Goal: Information Seeking & Learning: Learn about a topic

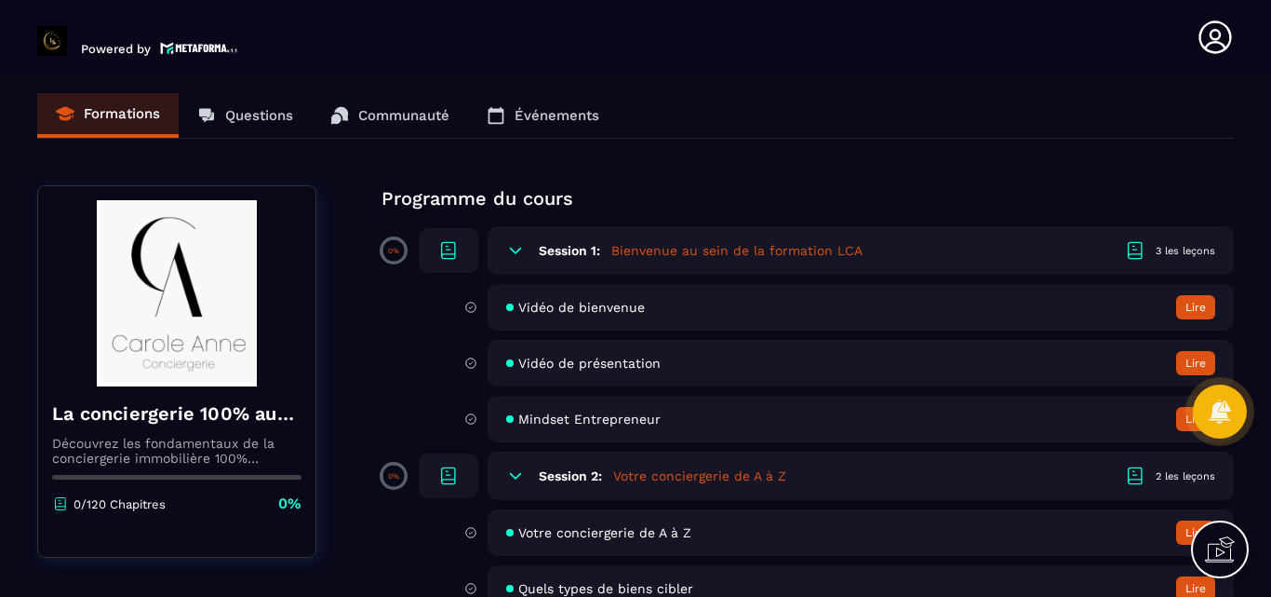
click at [247, 113] on div "Formations Questions Communauté Événements" at bounding box center [635, 116] width 1197 height 46
click at [257, 109] on div "Formations Questions Communauté Événements" at bounding box center [635, 116] width 1197 height 46
click at [698, 254] on h5 "Bienvenue au sein de la formation LCA" at bounding box center [736, 250] width 251 height 19
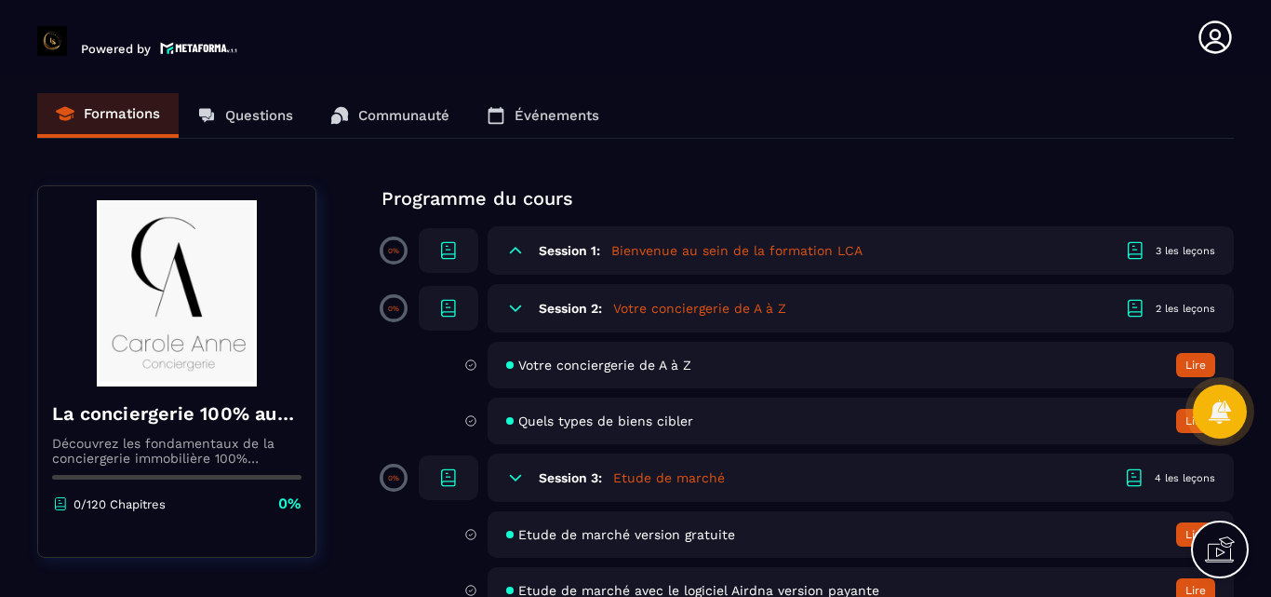
click at [1195, 367] on button "Lire" at bounding box center [1195, 365] width 39 height 24
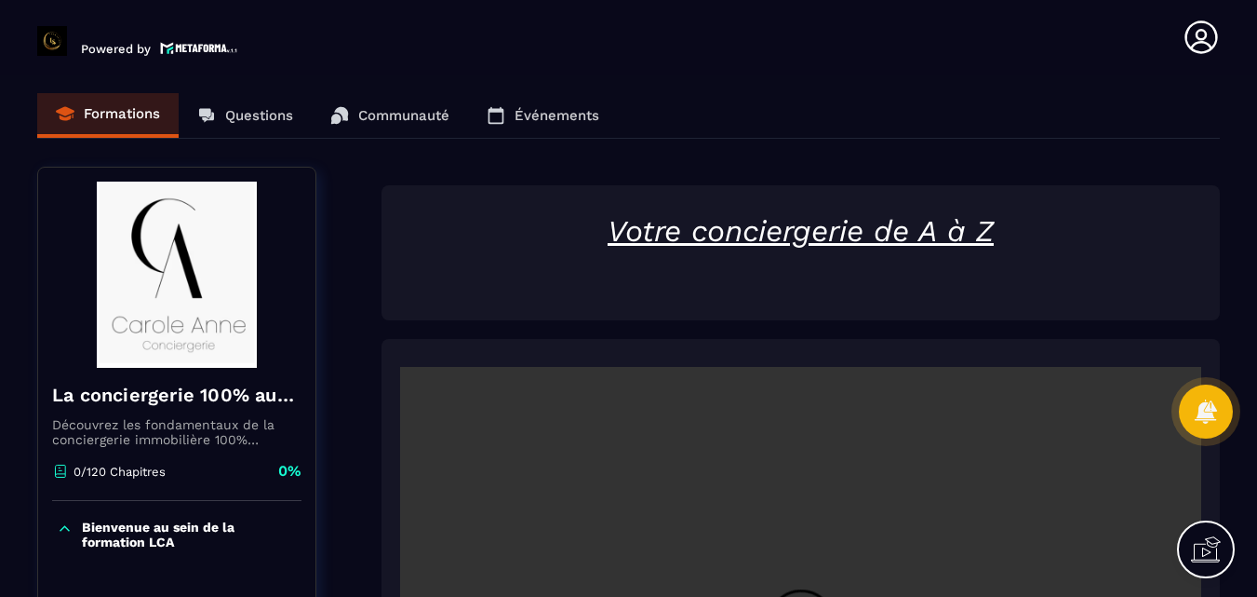
click at [251, 114] on div "Formations Questions Communauté Événements" at bounding box center [628, 116] width 1183 height 46
click at [259, 114] on div "Formations Questions Communauté Événements" at bounding box center [628, 116] width 1183 height 46
click at [373, 113] on div "Formations Questions Communauté Événements" at bounding box center [628, 116] width 1183 height 46
